Goal: Task Accomplishment & Management: Manage account settings

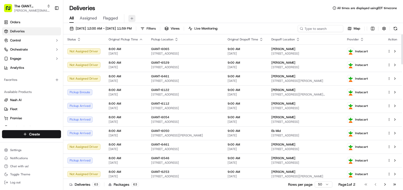
click at [132, 19] on button at bounding box center [131, 18] width 7 height 7
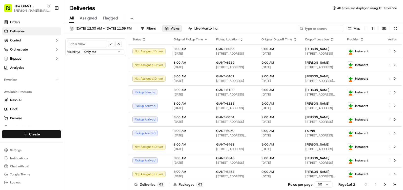
click at [100, 44] on input at bounding box center [87, 43] width 40 height 7
type input "Giant-6267"
click at [111, 42] on button "submit" at bounding box center [111, 44] width 6 height 6
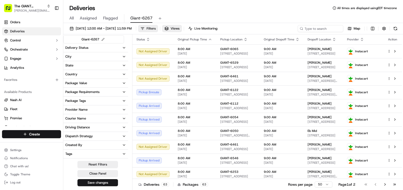
click at [105, 55] on button "City" at bounding box center [95, 56] width 65 height 9
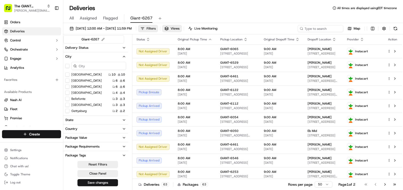
click at [68, 111] on button "Gettysburg" at bounding box center [67, 111] width 4 height 4
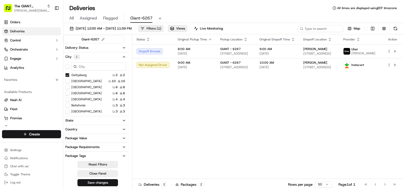
click at [102, 185] on button "Save changes" at bounding box center [97, 183] width 41 height 7
click at [187, 29] on button "Views" at bounding box center [177, 28] width 19 height 7
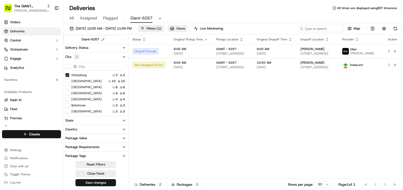
click at [187, 29] on button "Views" at bounding box center [177, 28] width 19 height 7
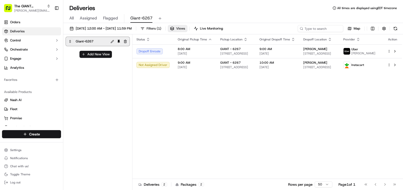
click at [187, 30] on button "Views" at bounding box center [177, 28] width 19 height 7
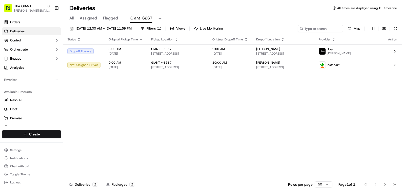
click at [251, 127] on div "Status Original Pickup Time Pickup Location Original Dropoff Time Dropoff Locat…" at bounding box center [232, 106] width 339 height 145
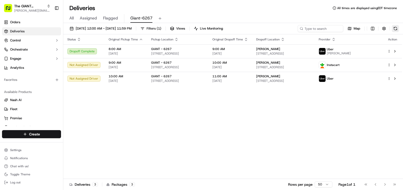
click at [395, 26] on button at bounding box center [395, 28] width 7 height 7
click at [50, 8] on div "The GIANT Company" at bounding box center [32, 6] width 36 height 5
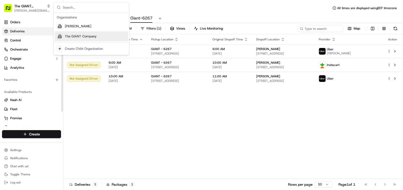
click at [68, 37] on span "The GIANT Company" at bounding box center [81, 36] width 32 height 5
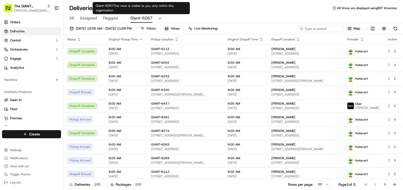
click at [140, 16] on span "Giant-6267" at bounding box center [141, 18] width 22 height 6
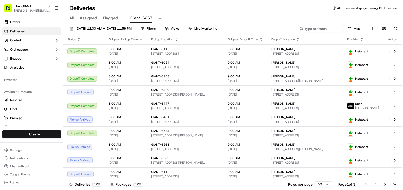
click at [73, 17] on span "All" at bounding box center [71, 18] width 4 height 6
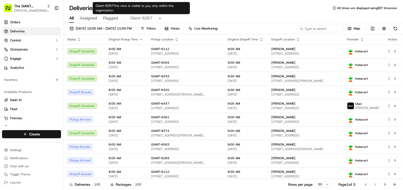
click at [146, 19] on span "Giant-6267" at bounding box center [141, 18] width 22 height 6
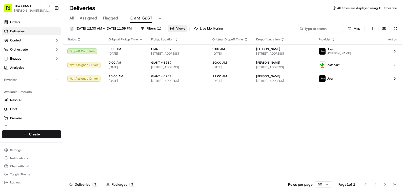
click at [187, 29] on button "Views" at bounding box center [177, 28] width 19 height 7
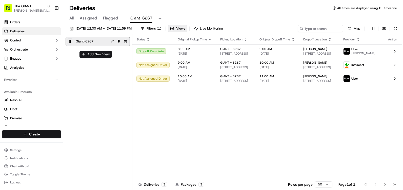
click at [106, 40] on div "Giant-6267" at bounding box center [91, 41] width 33 height 7
click at [111, 42] on button at bounding box center [112, 42] width 6 height 6
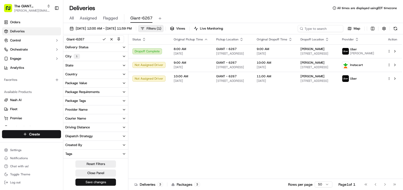
click at [99, 182] on button "Save changes" at bounding box center [95, 182] width 41 height 7
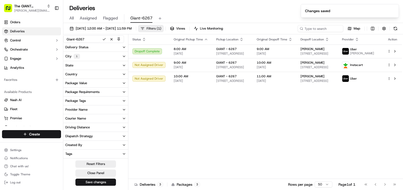
click at [163, 27] on button "Filters ( 1 )" at bounding box center [150, 28] width 25 height 7
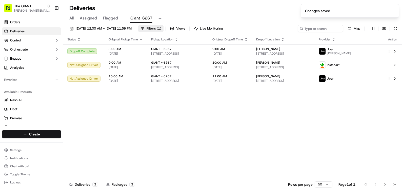
click at [163, 27] on button "Filters ( 1 )" at bounding box center [150, 28] width 25 height 7
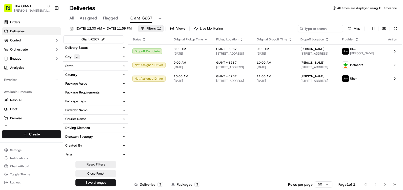
click at [163, 27] on button "Filters ( 1 )" at bounding box center [150, 28] width 25 height 7
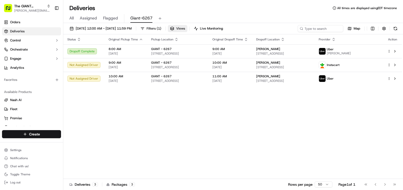
click at [185, 26] on span "Views" at bounding box center [180, 28] width 9 height 5
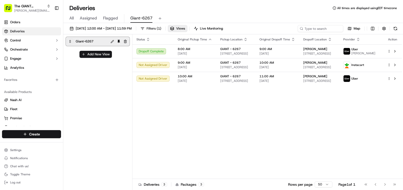
drag, startPoint x: 105, startPoint y: 44, endPoint x: 72, endPoint y: 41, distance: 32.8
click at [72, 41] on div at bounding box center [70, 41] width 6 height 6
click at [96, 42] on div "Giant-6267" at bounding box center [91, 41] width 33 height 7
click at [229, 9] on div "Deliveries All times are displayed using EDT timezone" at bounding box center [233, 8] width 340 height 8
click at [185, 31] on span "Views" at bounding box center [180, 28] width 9 height 5
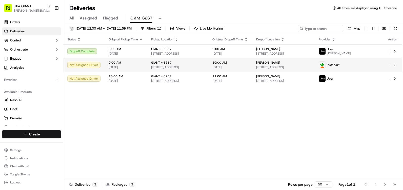
click at [280, 62] on span "[PERSON_NAME]" at bounding box center [268, 63] width 24 height 4
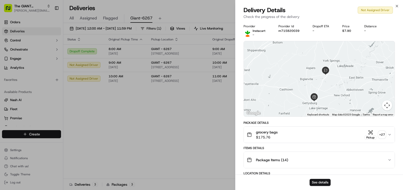
click at [372, 134] on icon "button" at bounding box center [372, 134] width 1 height 1
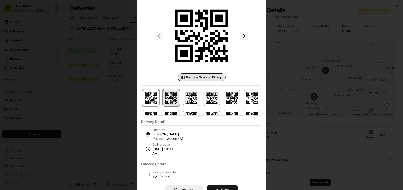
click at [179, 97] on img at bounding box center [171, 98] width 16 height 16
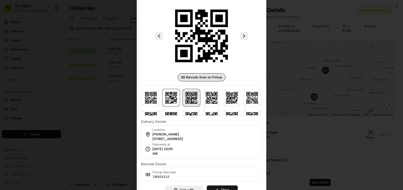
click at [193, 98] on img at bounding box center [191, 98] width 16 height 16
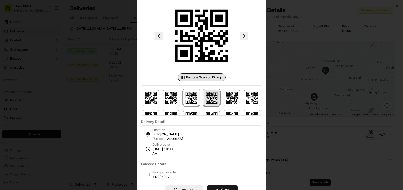
click at [216, 96] on img at bounding box center [212, 98] width 16 height 16
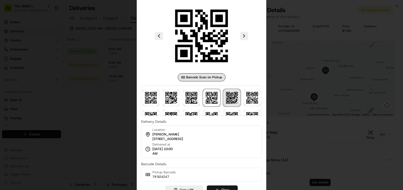
click at [240, 96] on img at bounding box center [232, 98] width 16 height 16
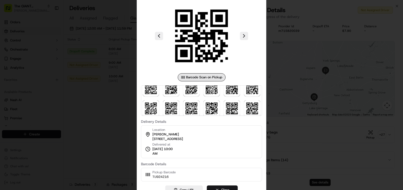
scroll to position [51, 0]
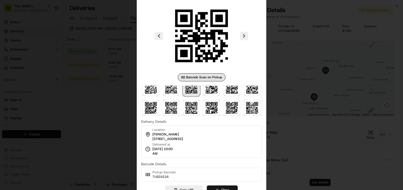
click at [200, 89] on img at bounding box center [191, 88] width 16 height 16
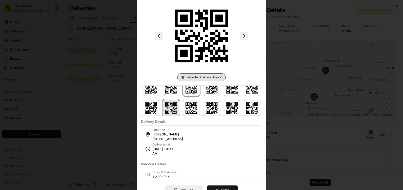
click at [179, 104] on img at bounding box center [171, 108] width 16 height 16
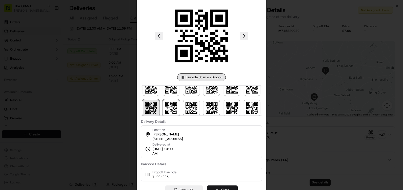
click at [159, 110] on img at bounding box center [151, 108] width 16 height 16
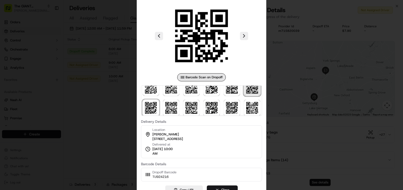
click at [244, 96] on img at bounding box center [252, 88] width 16 height 16
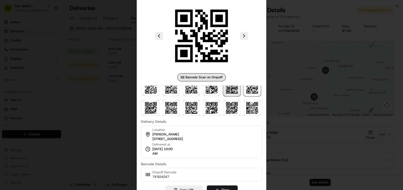
click at [224, 96] on img at bounding box center [232, 88] width 16 height 16
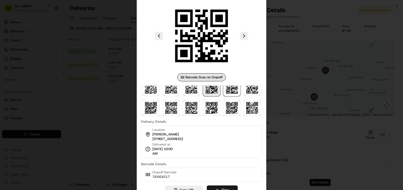
click at [204, 96] on img at bounding box center [212, 88] width 16 height 16
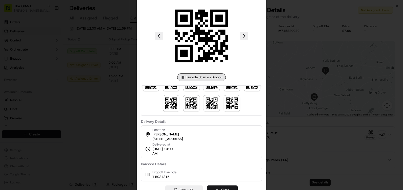
scroll to position [96, 0]
click at [183, 102] on img at bounding box center [191, 103] width 16 height 16
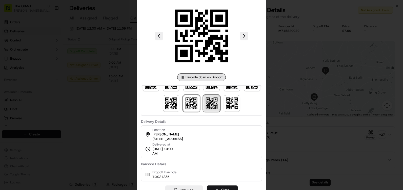
click at [204, 105] on img at bounding box center [212, 103] width 16 height 16
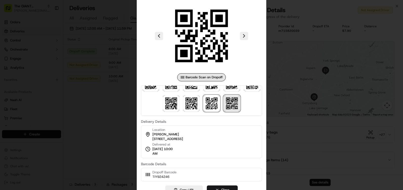
click at [224, 108] on img at bounding box center [232, 103] width 16 height 16
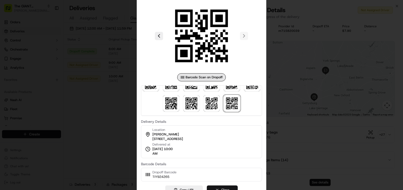
click at [220, 188] on button "Close" at bounding box center [222, 190] width 31 height 9
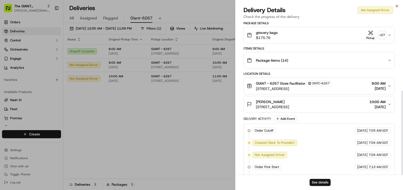
scroll to position [127, 0]
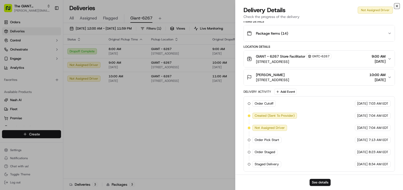
click at [397, 7] on icon "button" at bounding box center [397, 6] width 4 height 4
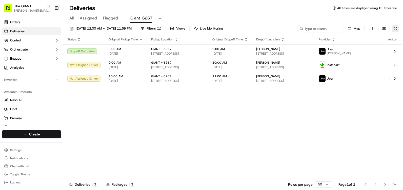
click at [398, 27] on button at bounding box center [395, 28] width 7 height 7
